Goal: Information Seeking & Learning: Learn about a topic

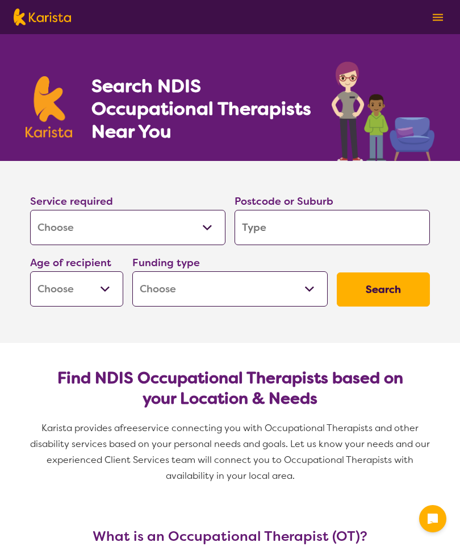
select select "[MEDICAL_DATA]"
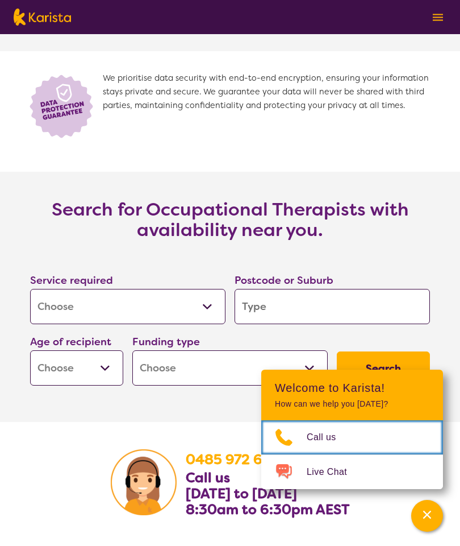
scroll to position [1590, 0]
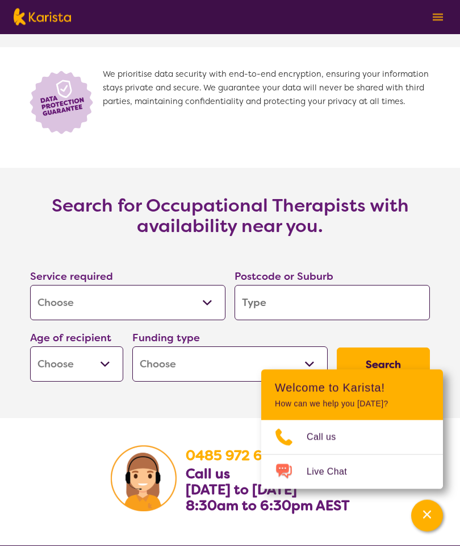
click at [114, 306] on select "Allied Health Assistant Assessment ([MEDICAL_DATA] or [MEDICAL_DATA]) Behaviour…" at bounding box center [127, 302] width 195 height 35
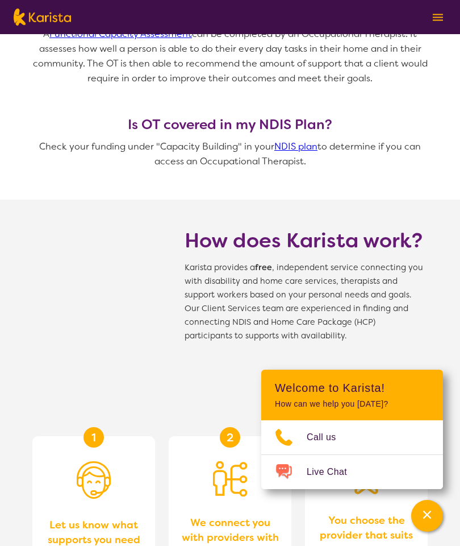
scroll to position [907, 0]
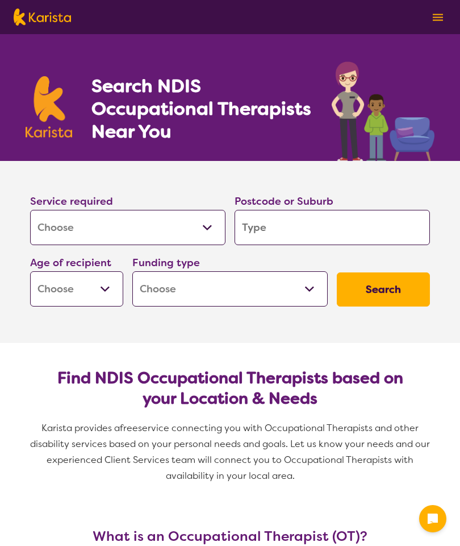
select select "[MEDICAL_DATA]"
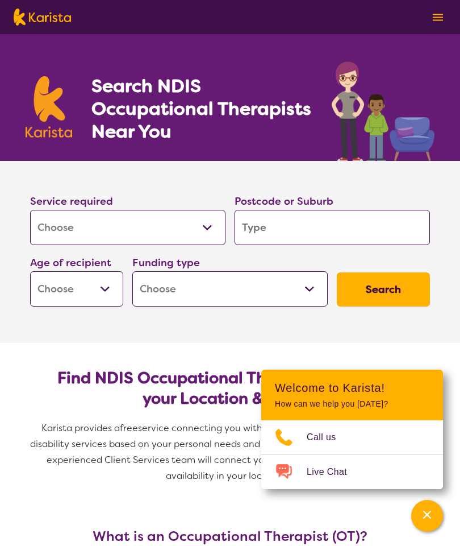
click at [133, 242] on select "Allied Health Assistant Assessment ([MEDICAL_DATA] or [MEDICAL_DATA]) Behaviour…" at bounding box center [127, 227] width 195 height 35
click at [135, 215] on select "Allied Health Assistant Assessment ([MEDICAL_DATA] or [MEDICAL_DATA]) Behaviour…" at bounding box center [127, 227] width 195 height 35
select select "Nursing services"
